Goal: Task Accomplishment & Management: Manage account settings

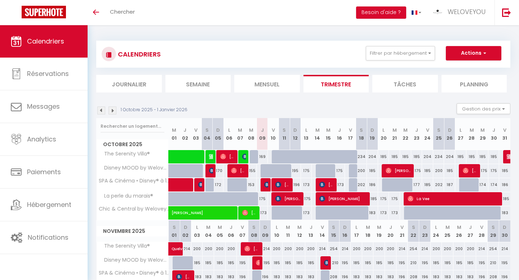
click at [265, 158] on div "169" at bounding box center [262, 156] width 11 height 13
type input "169"
type input "Jeu 09 Octobre 2025"
type input "Ven 10 Octobre 2025"
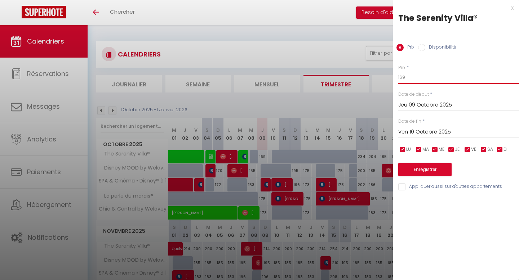
click at [430, 79] on input "169" at bounding box center [458, 77] width 121 height 13
type input "152"
click at [432, 170] on button "Enregistrer" at bounding box center [424, 169] width 53 height 13
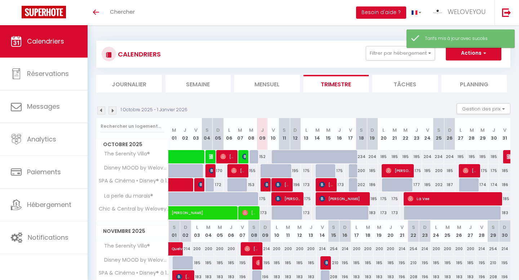
click at [264, 156] on div "152" at bounding box center [262, 156] width 11 height 13
type input "152"
type input "Jeu 09 Octobre 2025"
type input "Ven 10 Octobre 2025"
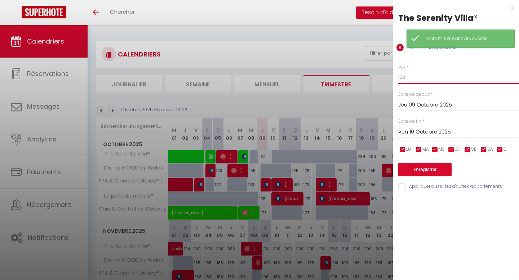
click at [436, 79] on input "152" at bounding box center [458, 77] width 121 height 13
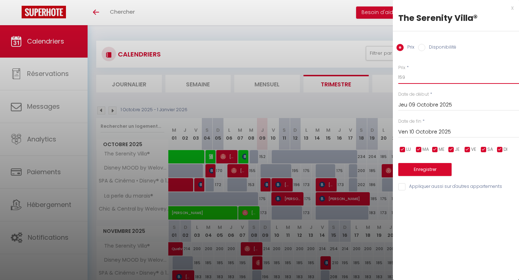
type input "159"
click at [427, 175] on button "Enregistrer" at bounding box center [424, 169] width 53 height 13
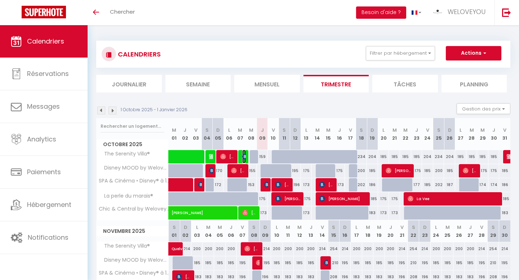
click at [242, 157] on img at bounding box center [245, 157] width 6 height 6
select select "OK"
select select "0"
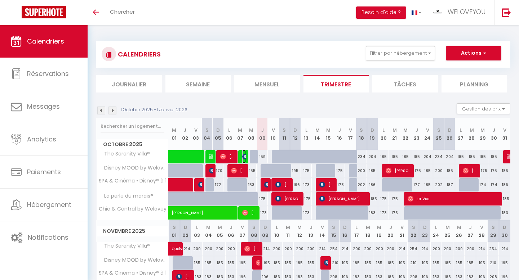
select select "1"
select select
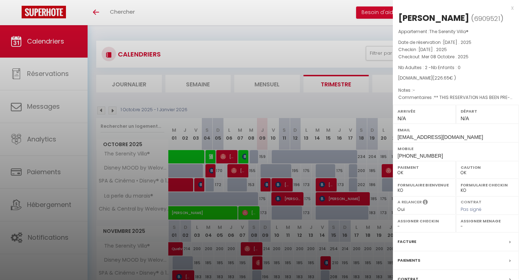
click at [511, 6] on div "x" at bounding box center [453, 8] width 121 height 9
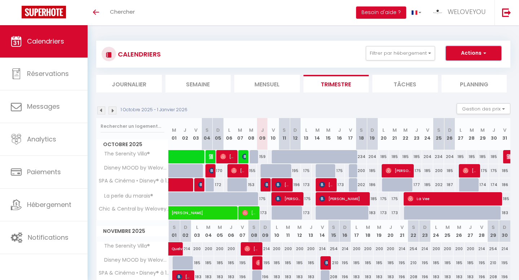
click at [492, 57] on button "Actions" at bounding box center [474, 53] width 56 height 14
click at [318, 48] on div "CALENDRIERS Filtrer par hébergement Tous SPA & Cinéma • Disney® à 10 min ! The …" at bounding box center [303, 54] width 403 height 16
click at [477, 60] on button "Actions" at bounding box center [474, 53] width 56 height 14
click at [309, 48] on div "CALENDRIERS Filtrer par hébergement Tous SPA & Cinéma • Disney® à 10 min ! The …" at bounding box center [303, 54] width 403 height 16
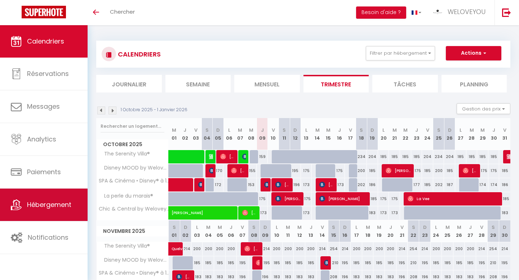
click at [43, 206] on span "Hébergement" at bounding box center [49, 204] width 44 height 9
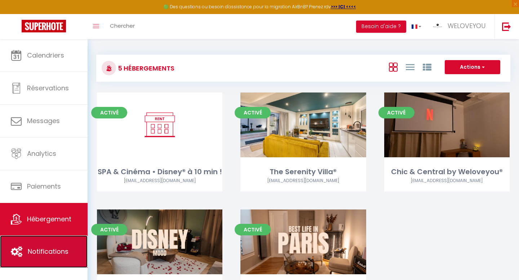
click at [52, 244] on link "Notifications" at bounding box center [44, 252] width 88 height 32
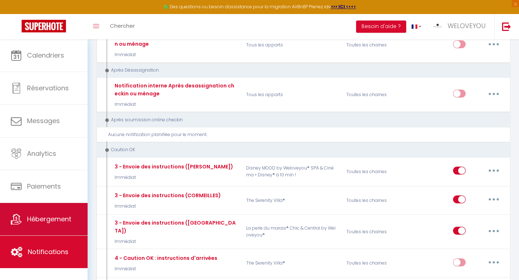
scroll to position [1087, 0]
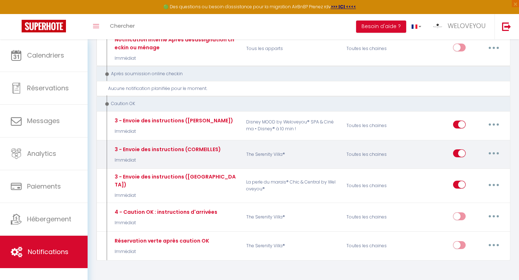
click at [494, 148] on button "button" at bounding box center [494, 154] width 20 height 12
click at [478, 164] on link "Editer" at bounding box center [474, 170] width 53 height 12
type input "3 - Envoie des instructions (CORMEILLES)"
select select "24"
select select "Immédiat"
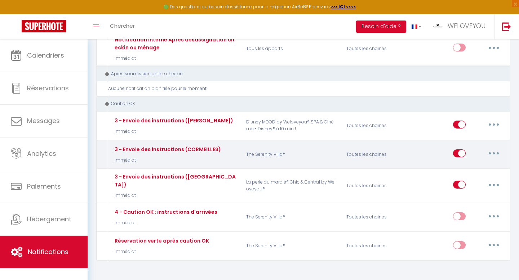
select select "if_deposit_is_paid"
checkbox input "true"
checkbox input "false"
checkbox input "true"
radio input "true"
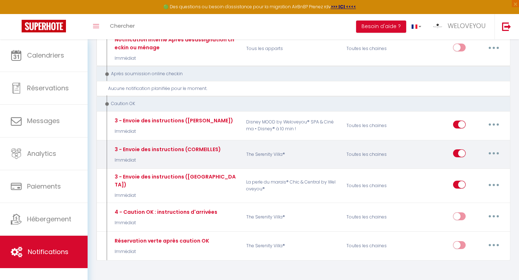
type input "Voici vos instructions d'accès ! ☺️"
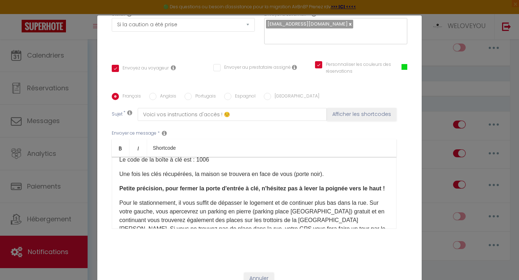
scroll to position [82, 0]
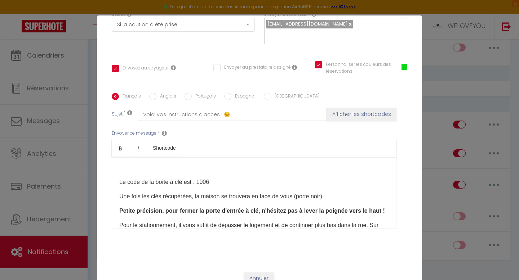
click at [210, 178] on p "Le code de la boîte à clé est : 1006" at bounding box center [254, 182] width 270 height 9
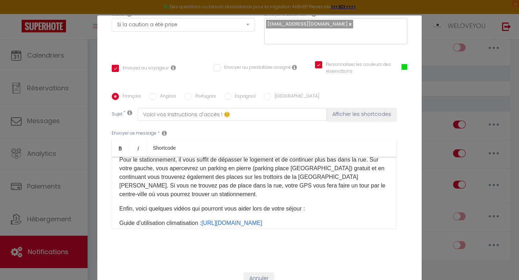
scroll to position [247, 0]
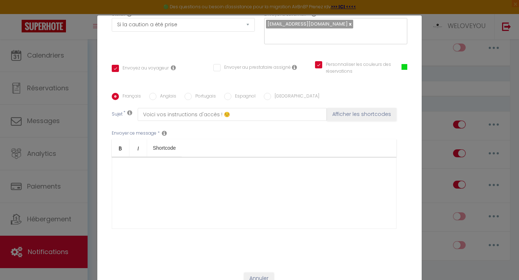
checkbox input "true"
checkbox input "false"
checkbox input "true"
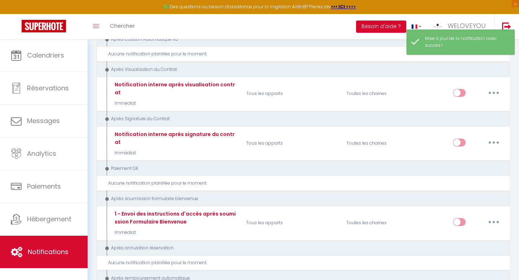
scroll to position [602, 0]
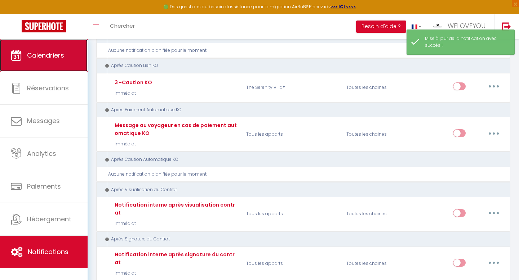
click at [67, 61] on link "Calendriers" at bounding box center [44, 55] width 88 height 32
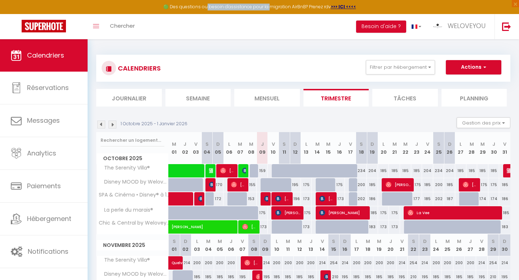
drag, startPoint x: 268, startPoint y: 7, endPoint x: 207, endPoint y: 7, distance: 60.9
click at [207, 7] on div "🟢 Des questions ou besoin d'assistance pour la migration AirBnB? Prenez rdv >>>…" at bounding box center [259, 7] width 519 height 14
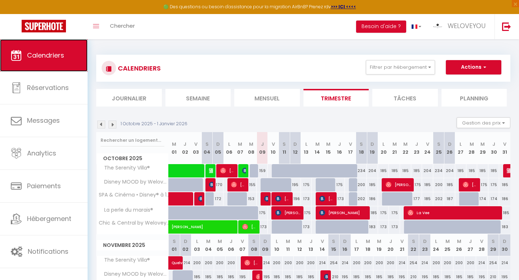
click at [43, 58] on span "Calendriers" at bounding box center [45, 55] width 37 height 9
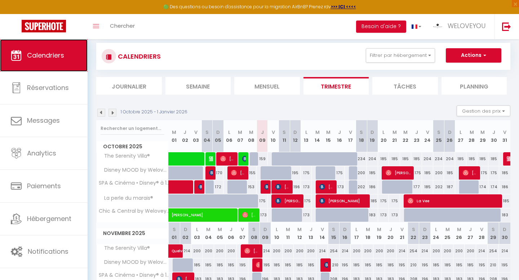
scroll to position [13, 0]
